Goal: Transaction & Acquisition: Book appointment/travel/reservation

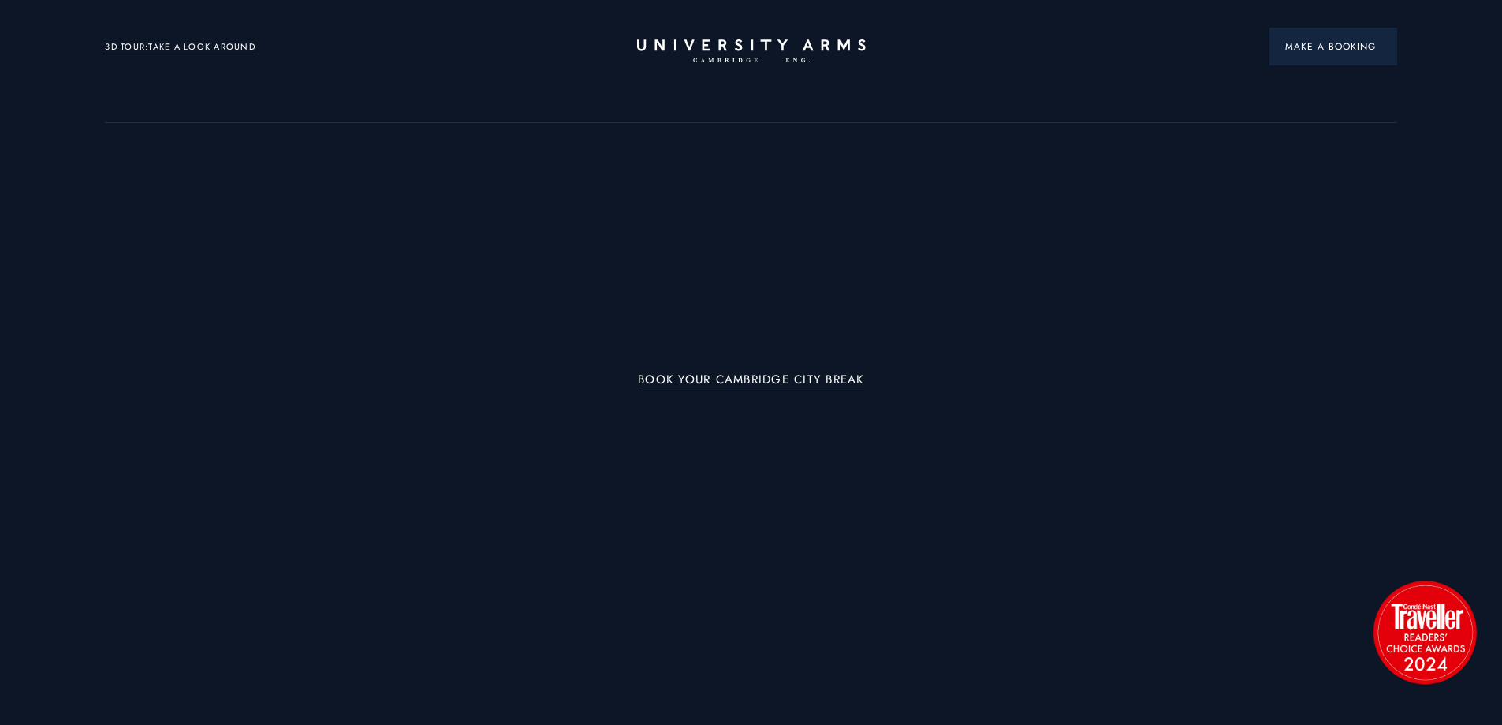
click at [1335, 58] on button "Make a Booking" at bounding box center [1333, 47] width 128 height 38
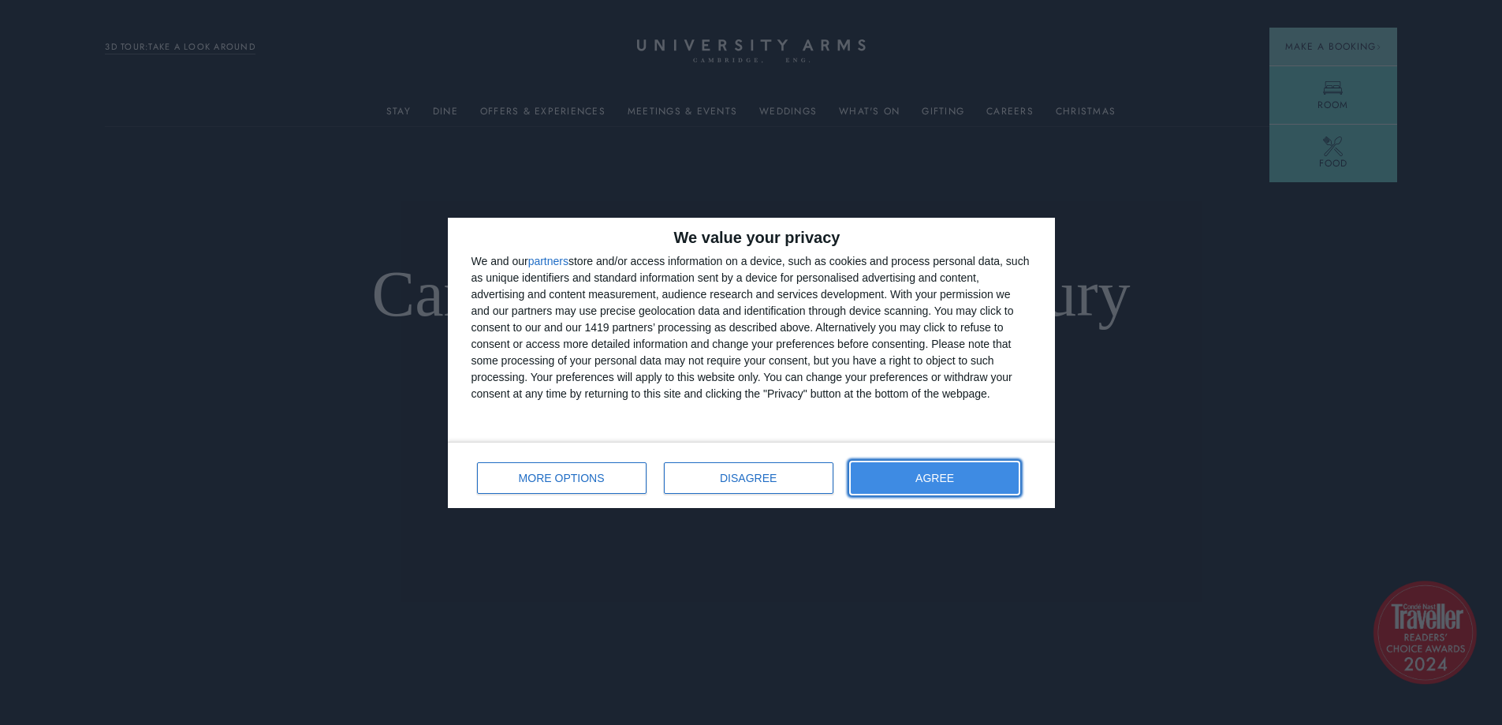
click at [936, 479] on span "AGREE" at bounding box center [934, 477] width 39 height 11
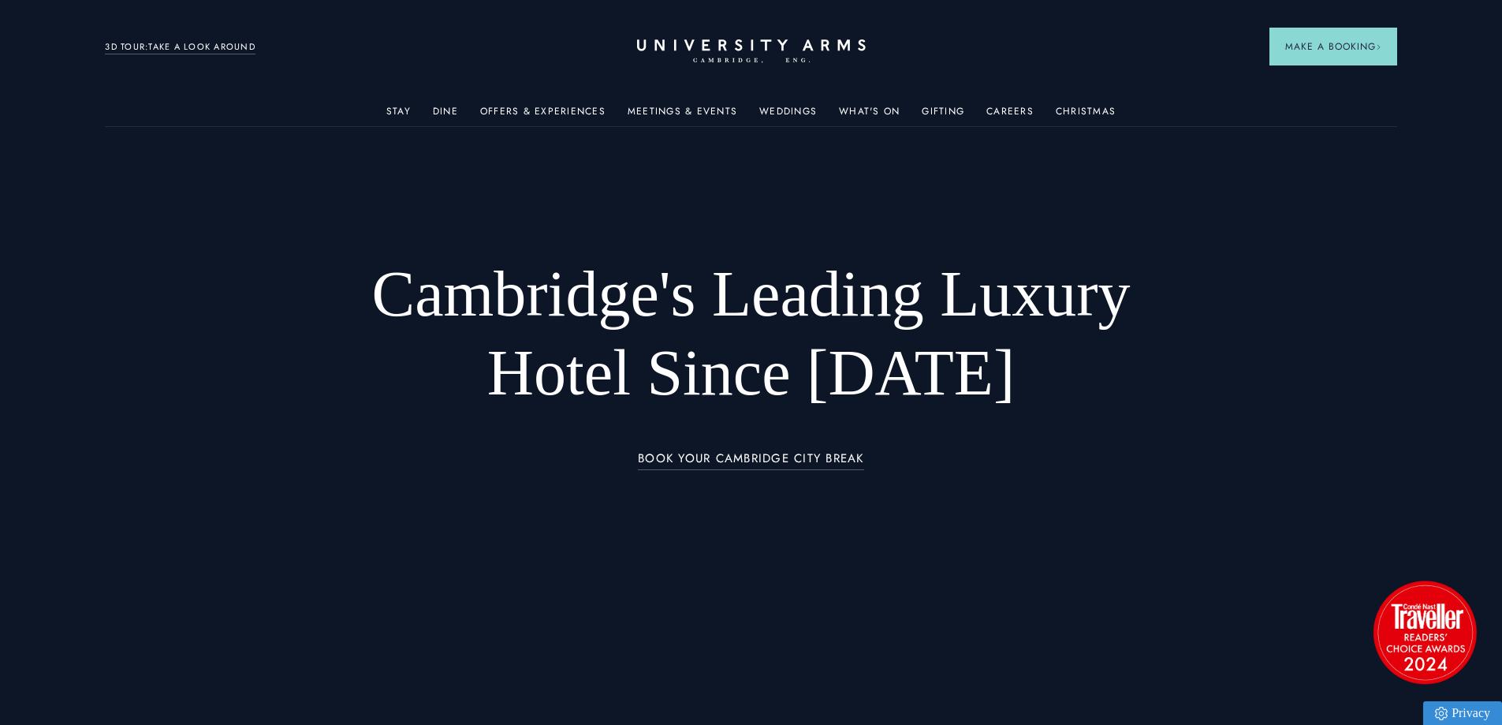
click at [1348, 24] on header "Stay Suites Superior Rooms Classic Rooms Cosy Rooms Dine Restaurant Bar Afterno…" at bounding box center [751, 43] width 1502 height 87
click at [1341, 48] on span "Make a Booking" at bounding box center [1333, 46] width 96 height 14
click at [1324, 85] on header "Stay Suites Superior Rooms Classic Rooms Cosy Rooms Dine Restaurant Bar Afterno…" at bounding box center [751, 43] width 1502 height 87
click at [1362, 52] on span "Make a Booking" at bounding box center [1333, 46] width 96 height 14
click at [1325, 47] on span "Make a Booking" at bounding box center [1333, 46] width 96 height 14
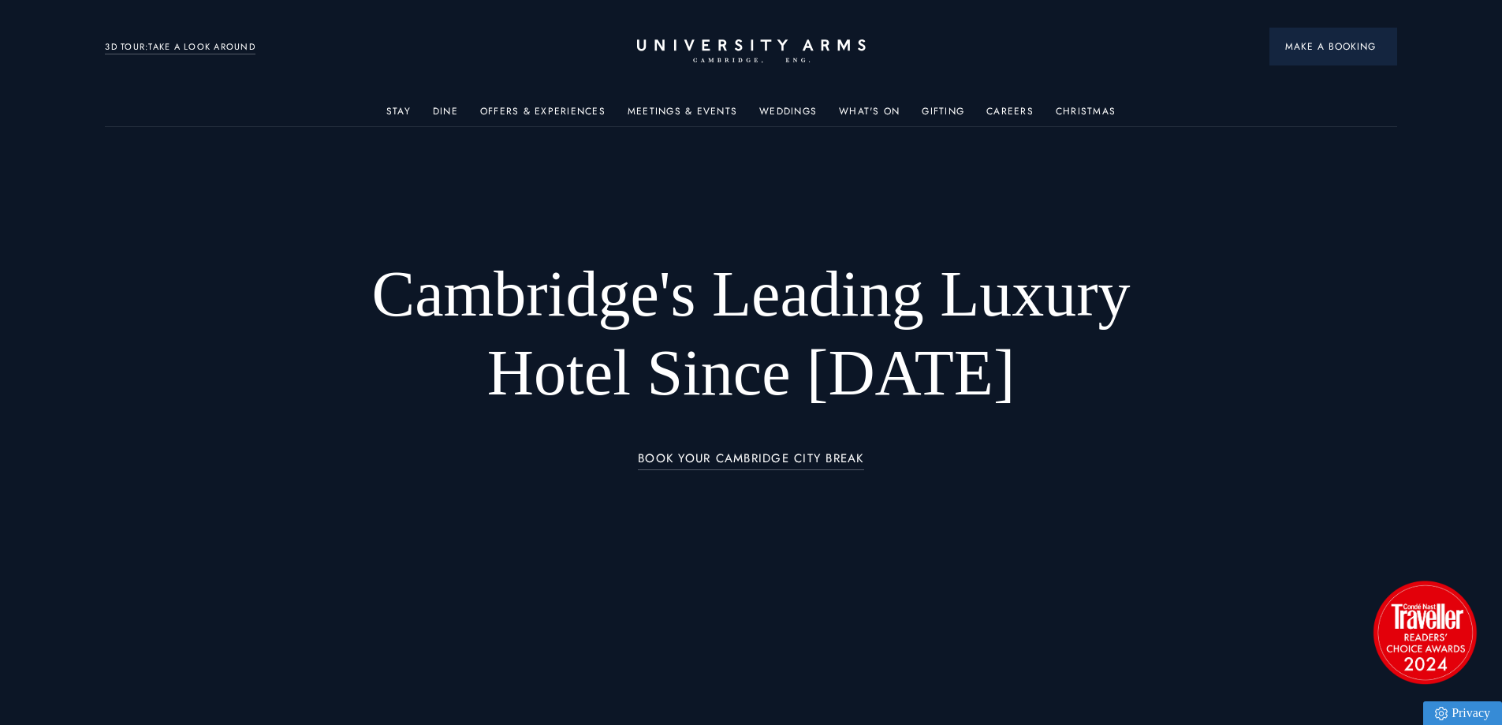
drag, startPoint x: 1325, startPoint y: 47, endPoint x: 1327, endPoint y: 56, distance: 8.8
click at [1327, 56] on button "Make a Booking" at bounding box center [1333, 47] width 128 height 38
click at [1354, 43] on span "Make a Booking" at bounding box center [1333, 46] width 96 height 14
click at [1360, 55] on button "Make a Booking" at bounding box center [1333, 47] width 128 height 38
click at [1350, 45] on span "Make a Booking" at bounding box center [1333, 46] width 96 height 14
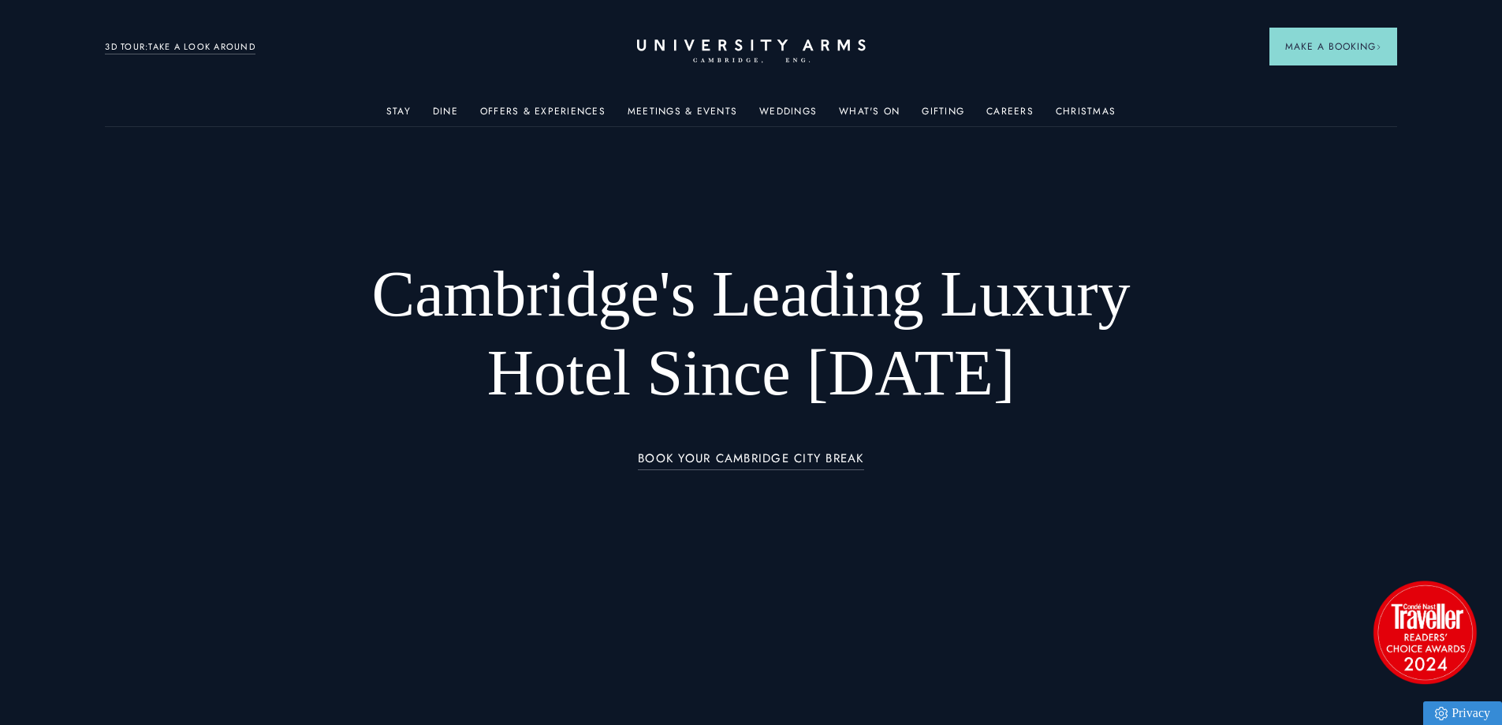
click at [1329, 85] on header "Stay Suites Superior Rooms Classic Rooms Cosy Rooms Dine Restaurant Bar Afterno…" at bounding box center [751, 43] width 1502 height 87
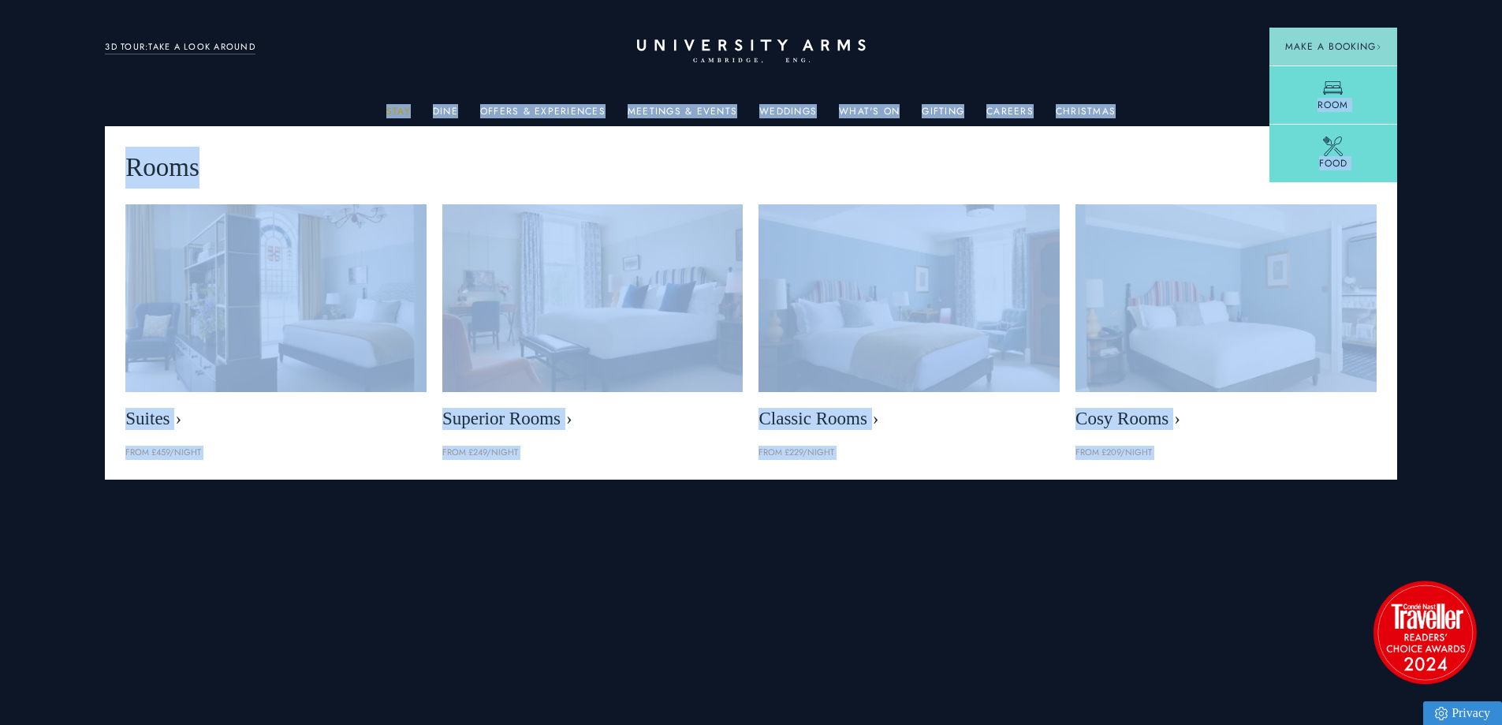
click at [402, 110] on link "Stay" at bounding box center [398, 116] width 24 height 20
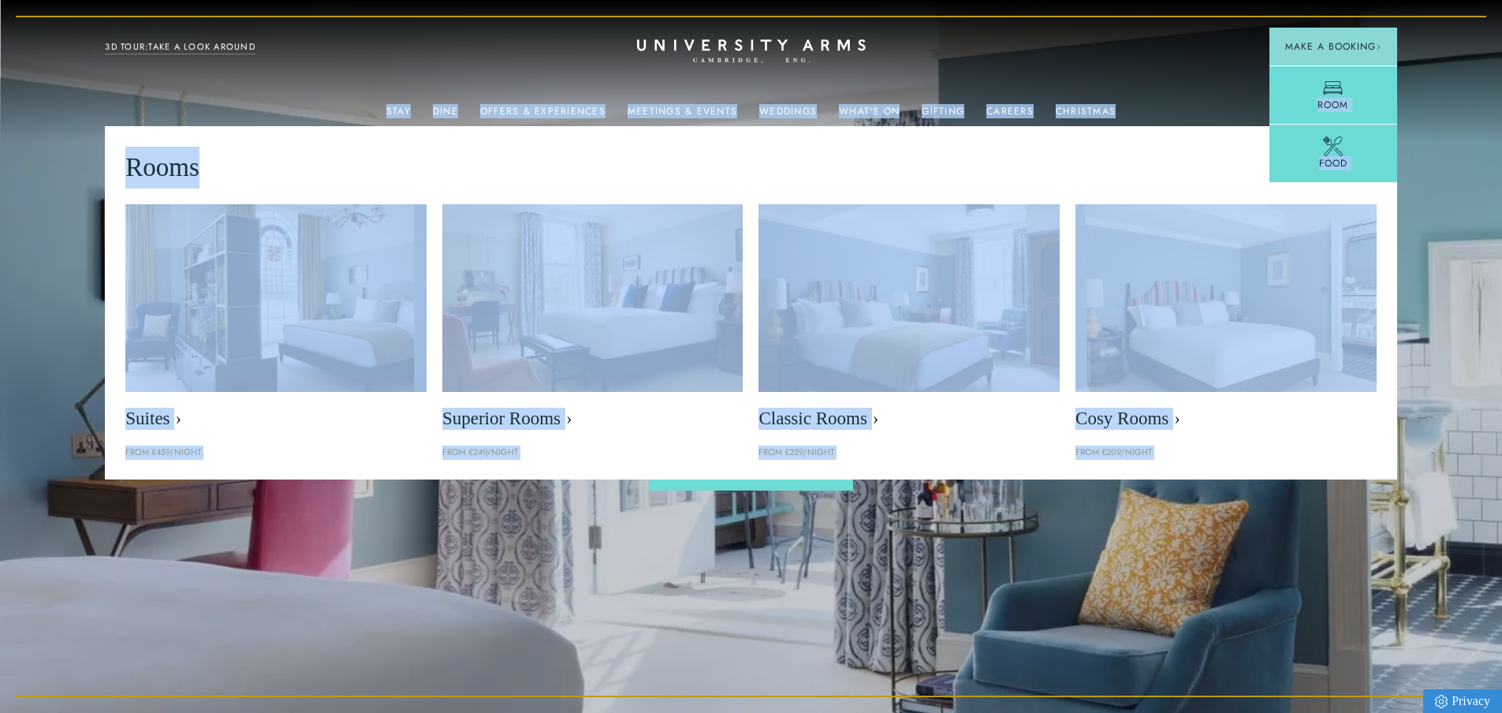
click at [415, 438] on div "Suites From £459/night" at bounding box center [275, 331] width 301 height 255
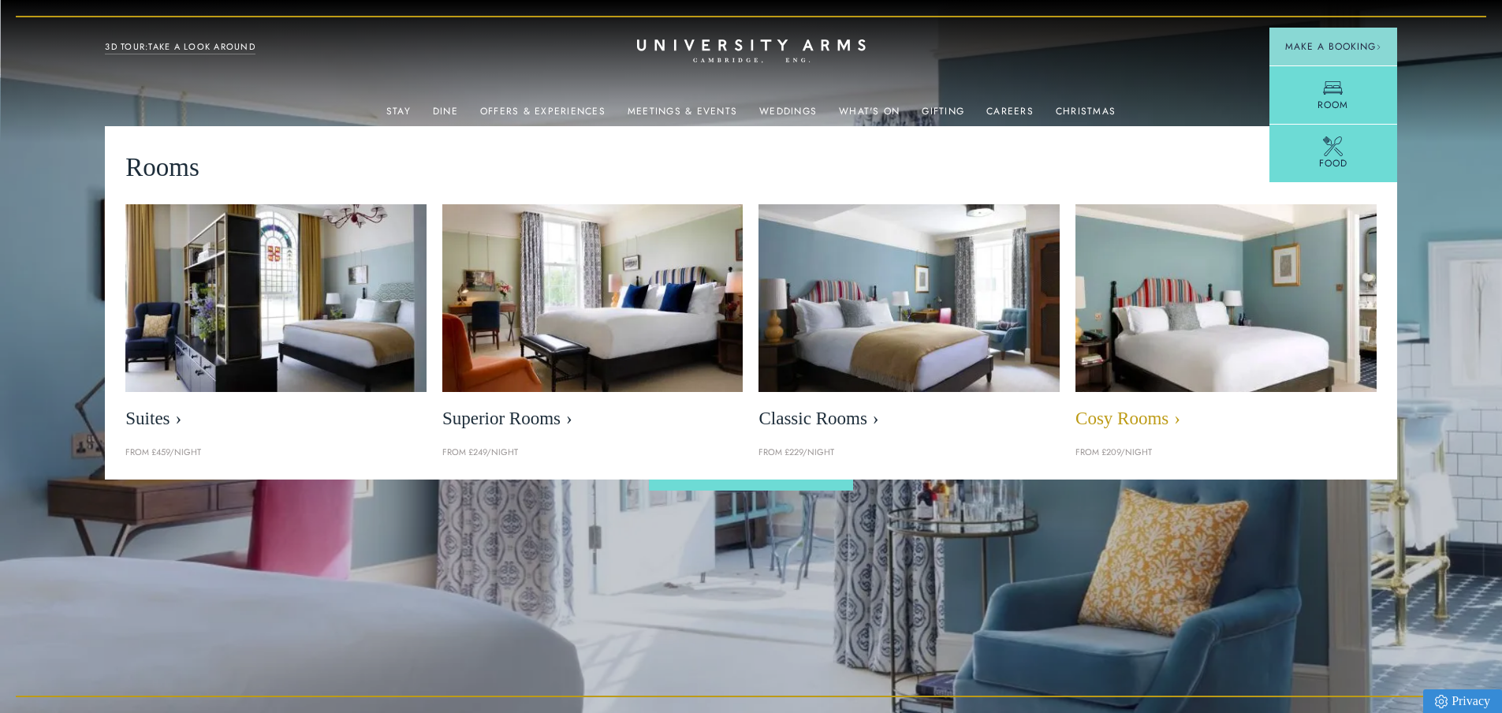
click at [1157, 408] on span "Cosy Rooms" at bounding box center [1225, 419] width 301 height 22
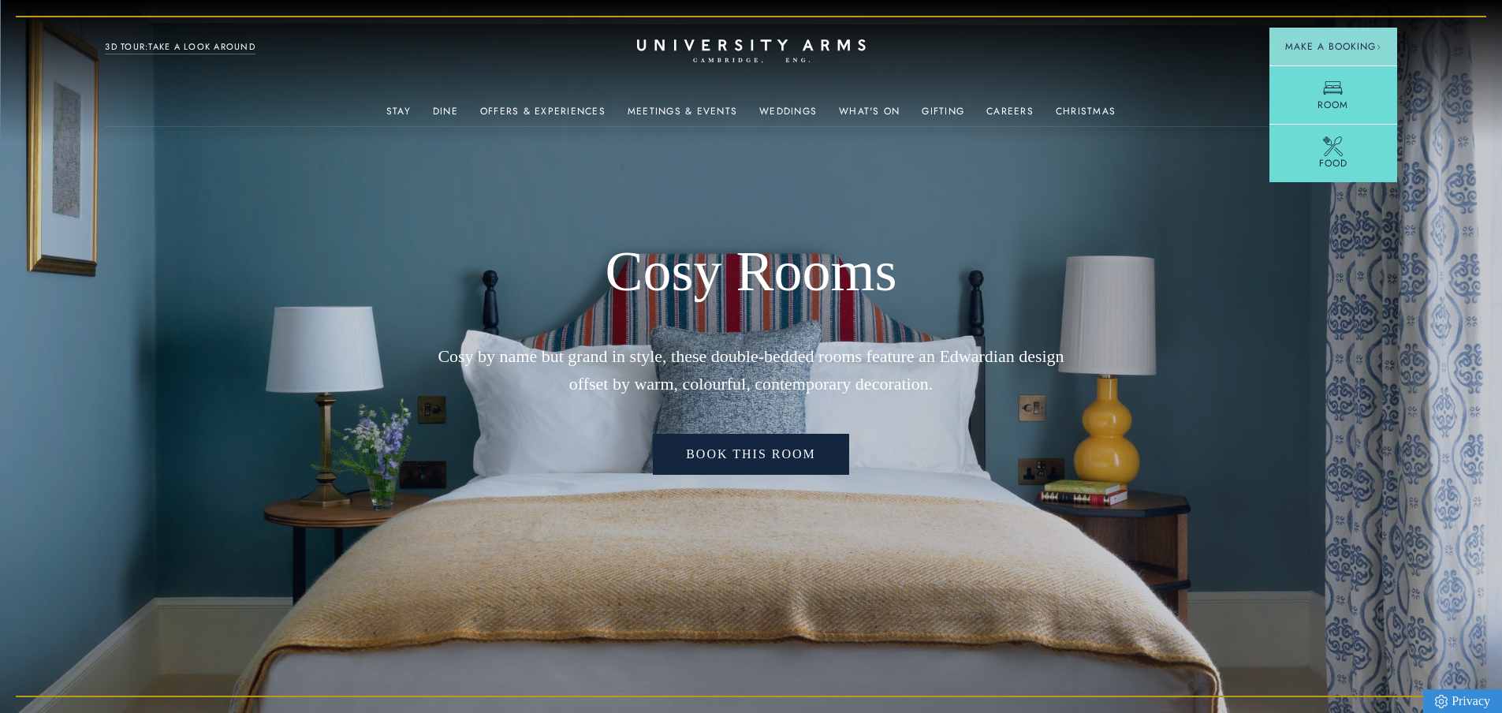
click at [770, 451] on link "Book This Room" at bounding box center [751, 454] width 196 height 41
